Goal: Task Accomplishment & Management: Complete application form

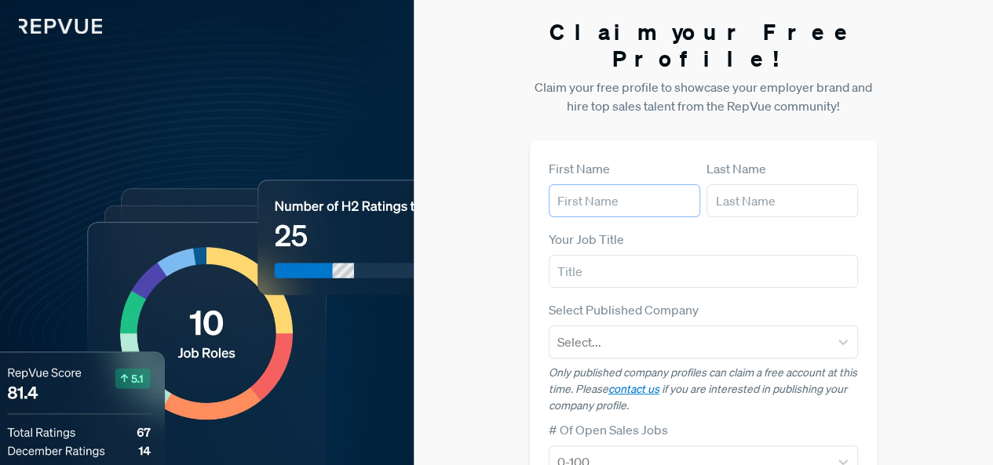
click at [571, 184] on input "text" at bounding box center [623, 200] width 151 height 33
type input "Majo"
type input "[PERSON_NAME]"
type input "Manuscript Writers [GEOGRAPHIC_DATA]"
type input "[EMAIL_ADDRESS][DOMAIN_NAME]"
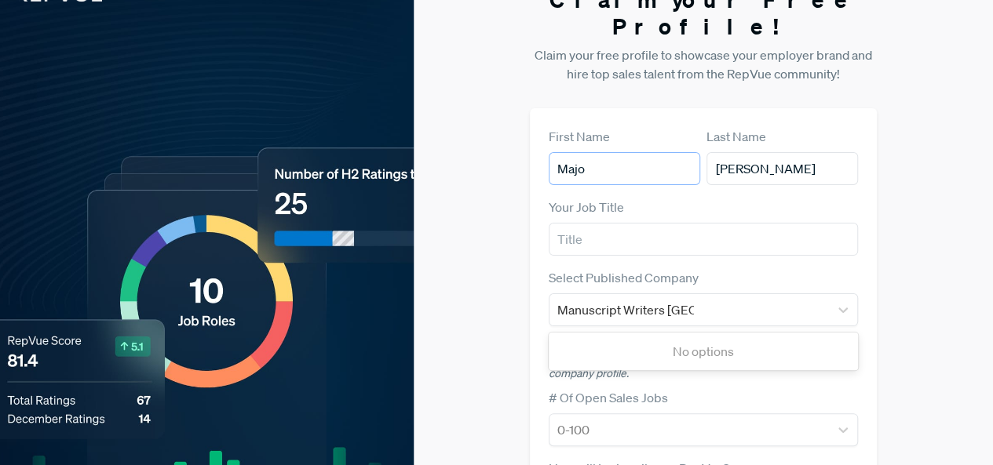
scroll to position [78, 0]
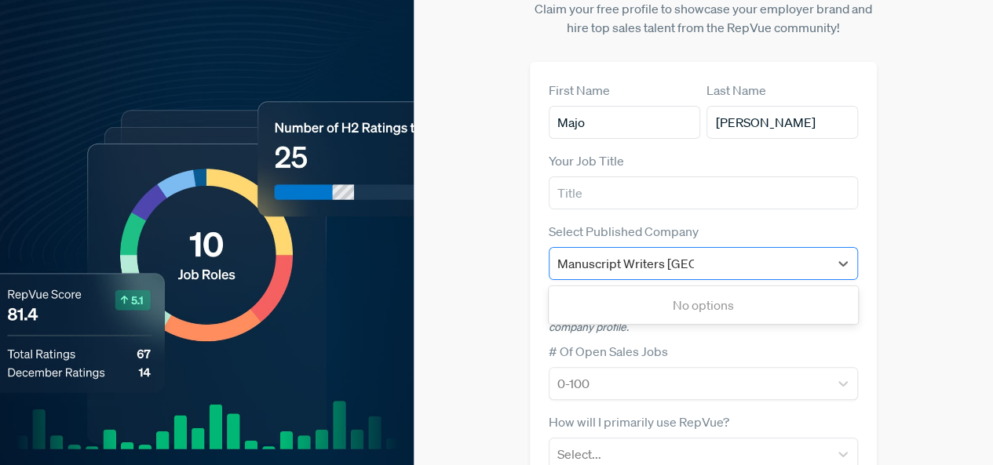
click at [715, 253] on div "Manuscript Writers [GEOGRAPHIC_DATA]" at bounding box center [689, 264] width 264 height 22
type input "Manuscript Writers"
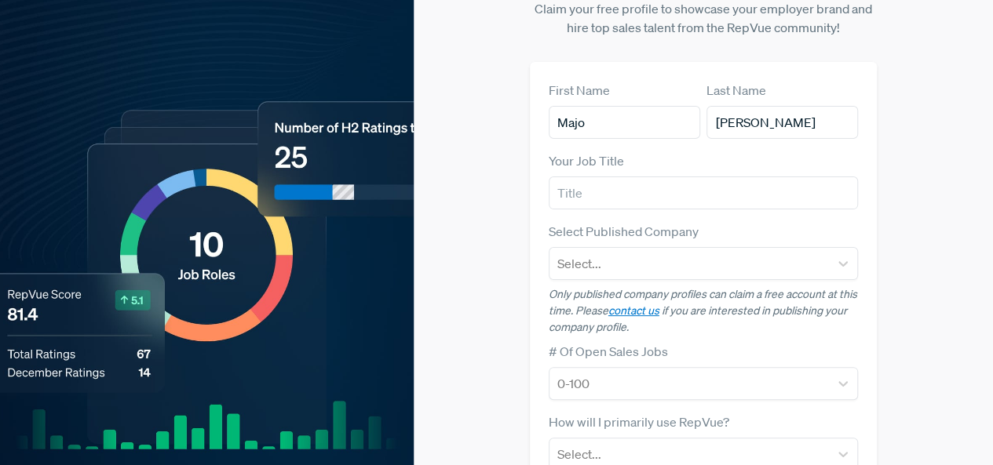
click at [717, 222] on div "Select Published Company Select..." at bounding box center [703, 251] width 310 height 58
click at [628, 253] on div at bounding box center [689, 264] width 264 height 22
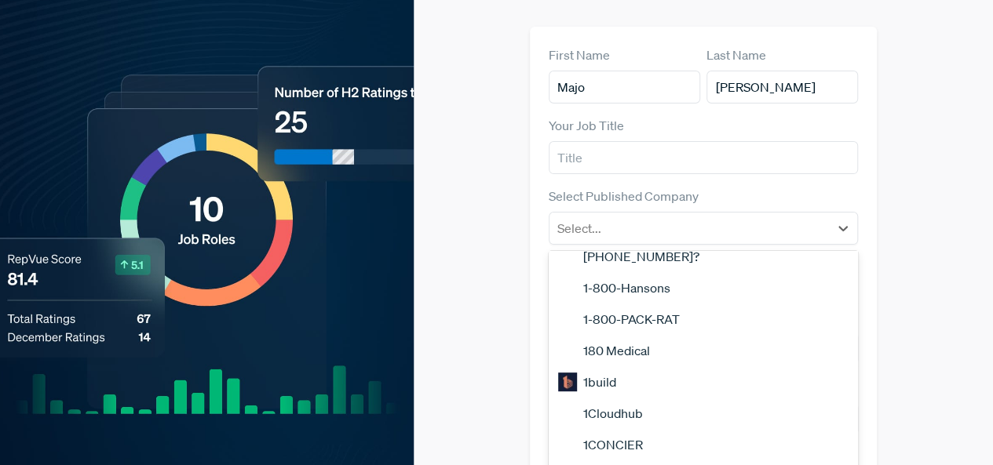
scroll to position [392, 0]
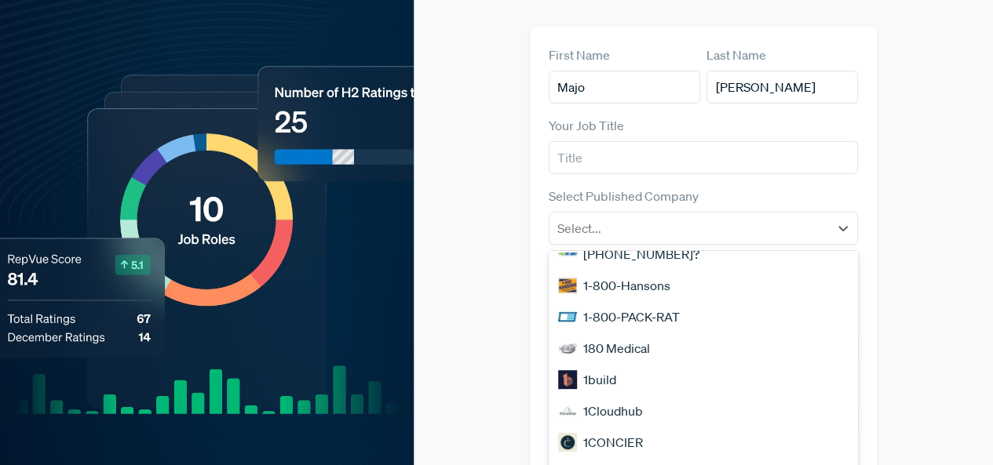
click at [640, 333] on div "180 Medical" at bounding box center [703, 348] width 310 height 31
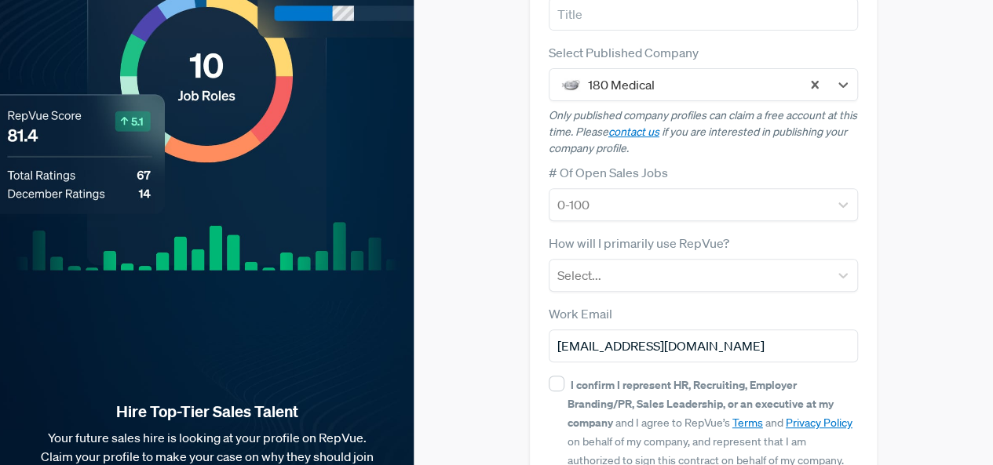
scroll to position [330, 0]
